Goal: Find specific page/section: Find specific page/section

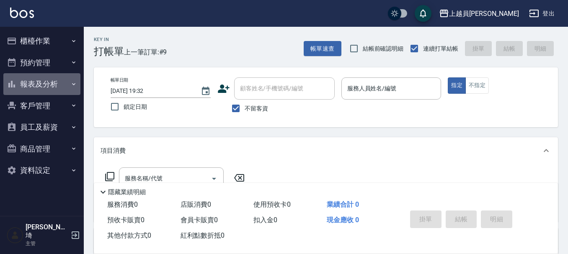
click at [52, 84] on button "報表及分析" at bounding box center [41, 84] width 77 height 22
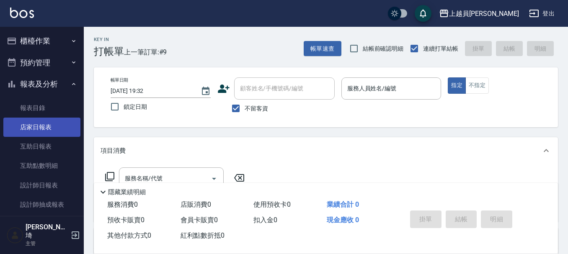
click at [46, 122] on link "店家日報表" at bounding box center [41, 127] width 77 height 19
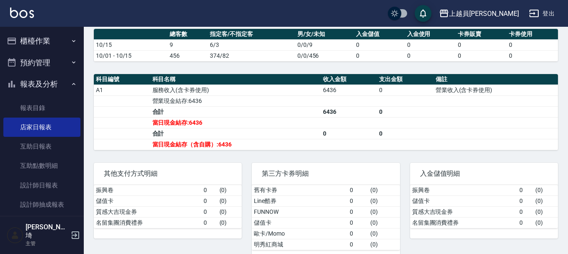
scroll to position [251, 0]
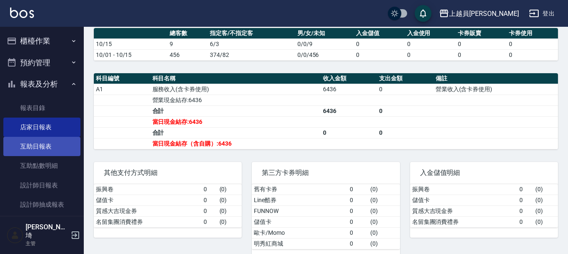
click at [44, 145] on link "互助日報表" at bounding box center [41, 146] width 77 height 19
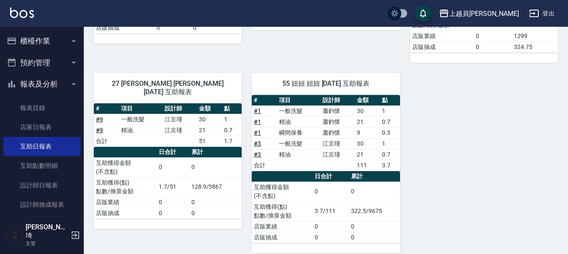
scroll to position [240, 0]
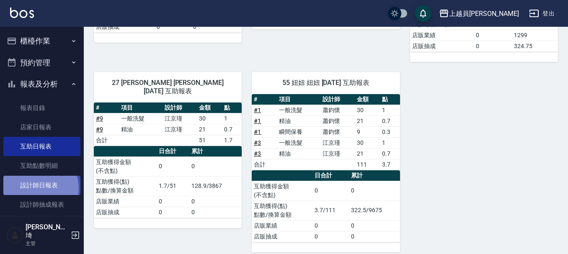
click at [35, 189] on link "設計師日報表" at bounding box center [41, 185] width 77 height 19
